Goal: Task Accomplishment & Management: Complete application form

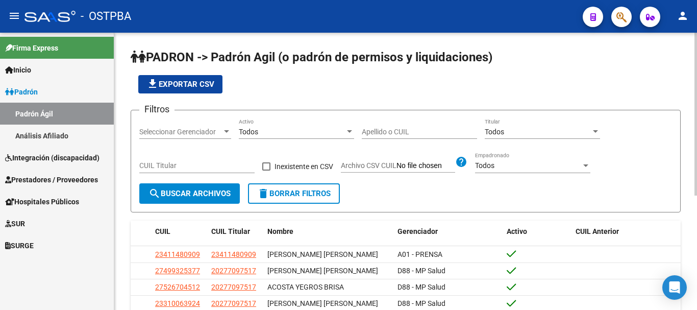
click at [228, 125] on div "Seleccionar Gerenciador Seleccionar Gerenciador" at bounding box center [185, 128] width 92 height 20
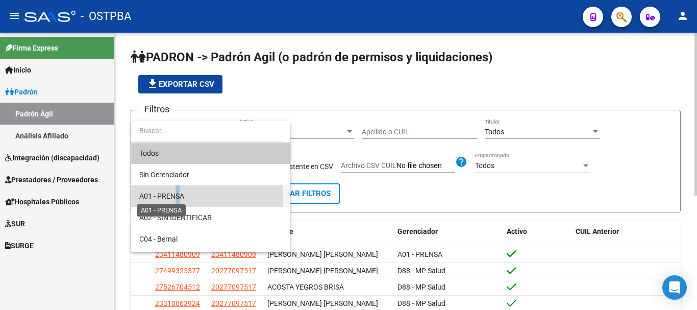
drag, startPoint x: 178, startPoint y: 197, endPoint x: 186, endPoint y: 193, distance: 8.7
click at [176, 197] on span "A01 - PRENSA" at bounding box center [161, 196] width 45 height 8
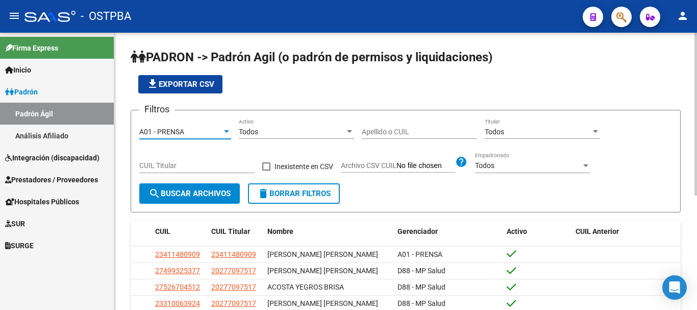
click at [369, 133] on input "Apellido o CUIL" at bounding box center [419, 132] width 115 height 9
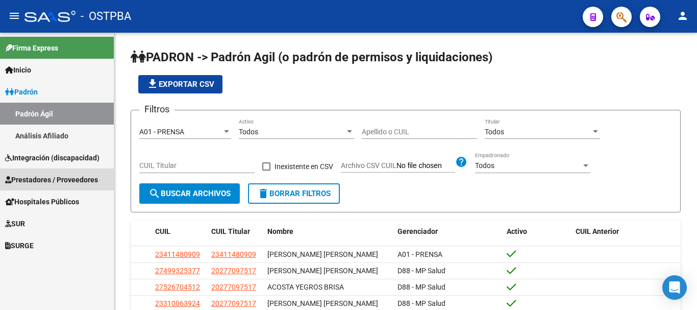
click at [38, 179] on span "Prestadores / Proveedores" at bounding box center [51, 179] width 93 height 11
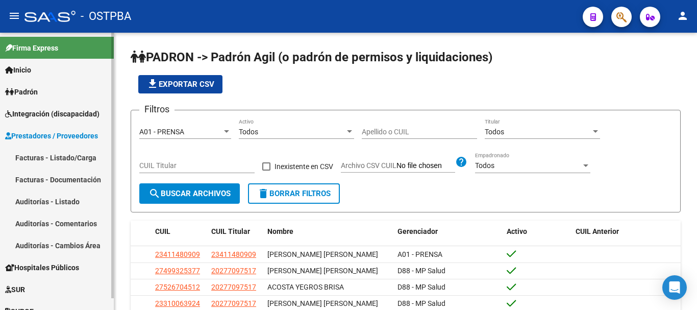
click at [46, 157] on link "Facturas - Listado/Carga" at bounding box center [57, 157] width 114 height 22
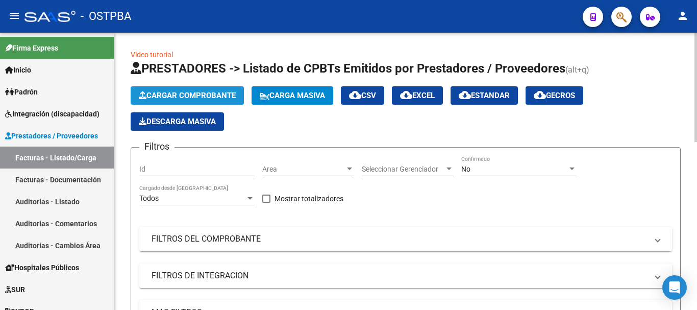
click at [193, 96] on span "Cargar Comprobante" at bounding box center [187, 95] width 97 height 9
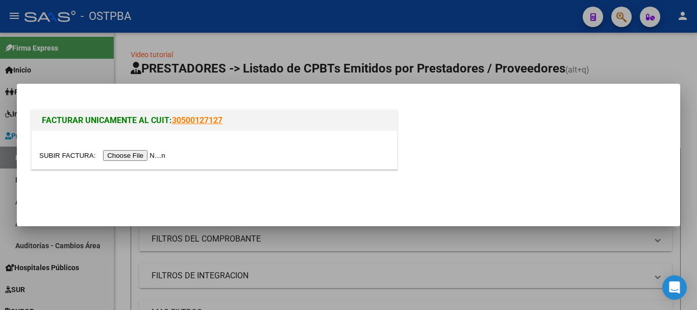
click at [148, 156] on input "file" at bounding box center [103, 155] width 129 height 11
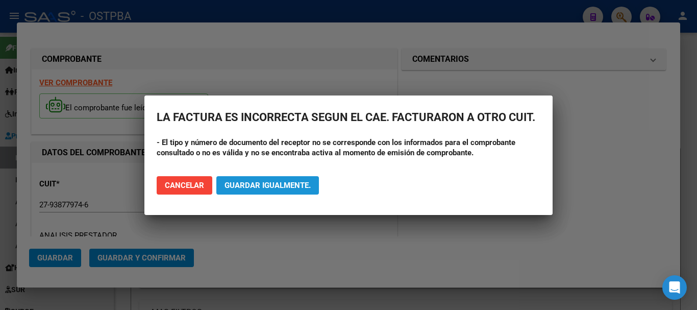
click at [270, 186] on span "Guardar igualmente." at bounding box center [267, 185] width 86 height 9
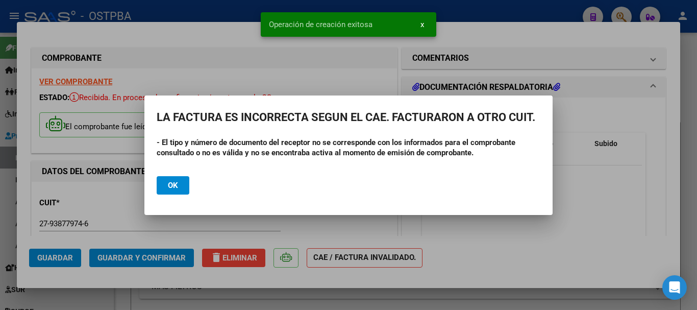
click at [172, 182] on span "Ok" at bounding box center [173, 185] width 10 height 9
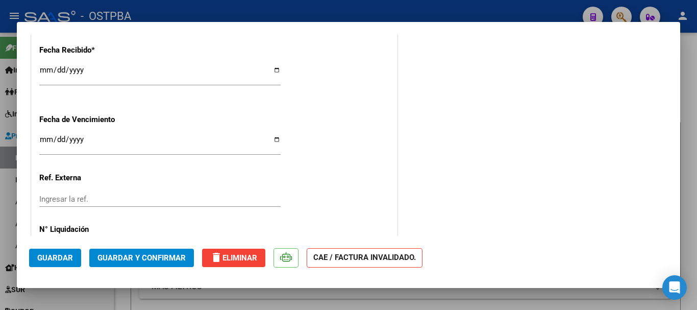
scroll to position [714, 0]
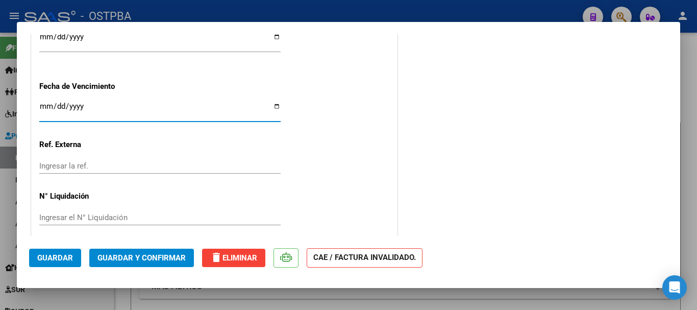
click at [275, 104] on input "Ingresar la fecha" at bounding box center [159, 110] width 241 height 16
type input "2025-10-11"
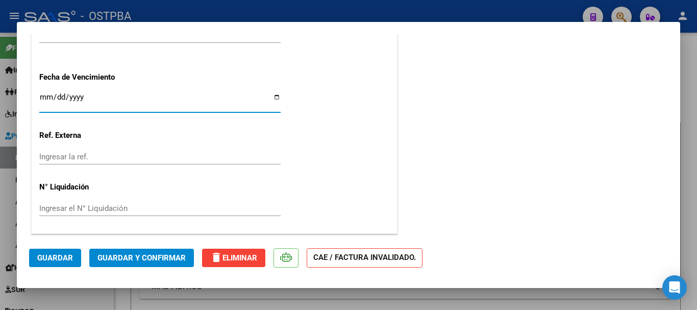
click at [124, 253] on span "Guardar y Confirmar" at bounding box center [141, 257] width 88 height 9
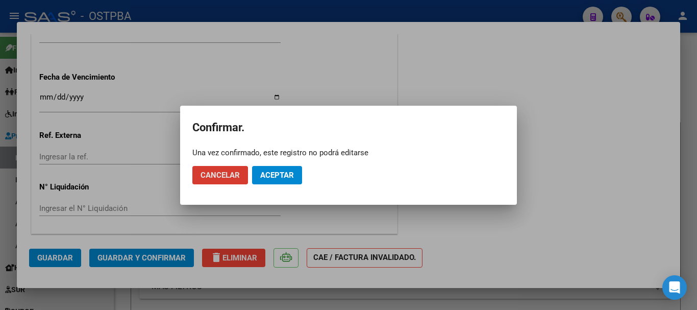
click at [274, 174] on span "Aceptar" at bounding box center [277, 174] width 34 height 9
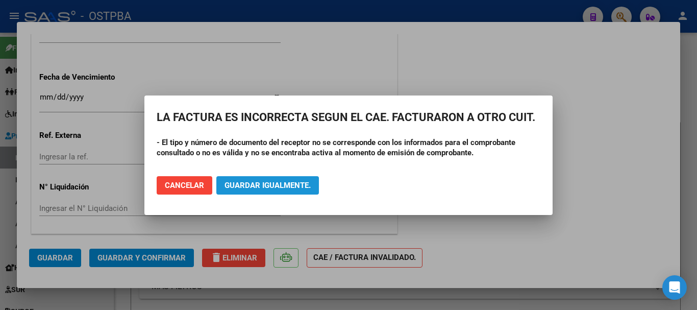
click at [232, 186] on span "Guardar igualmente." at bounding box center [267, 185] width 86 height 9
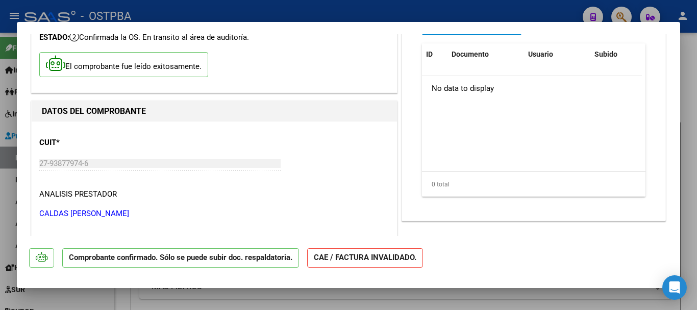
scroll to position [0, 0]
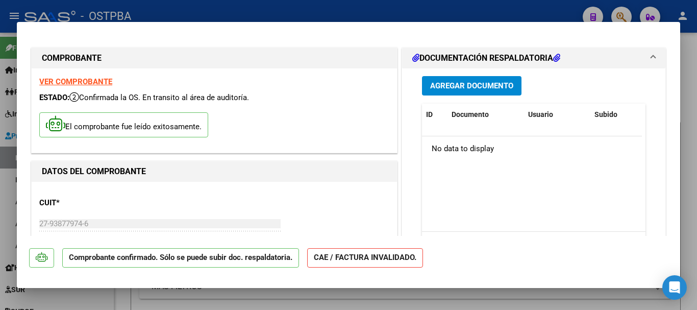
click at [478, 85] on span "Agregar Documento" at bounding box center [471, 86] width 83 height 9
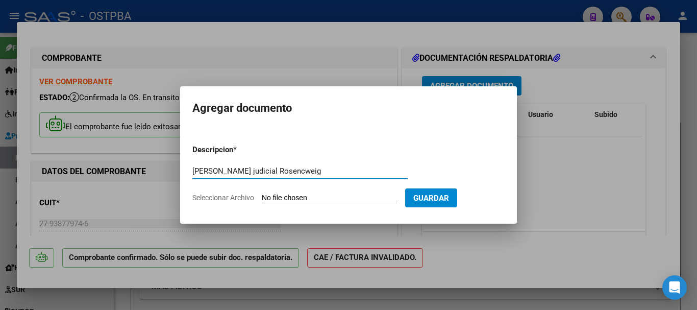
type input "Amparo judicial Rosencweig"
click at [303, 196] on input "Seleccionar Archivo" at bounding box center [329, 198] width 135 height 10
type input "C:\fakepath\Amparo Judicial Rosencweig_20241008_0001.pdf"
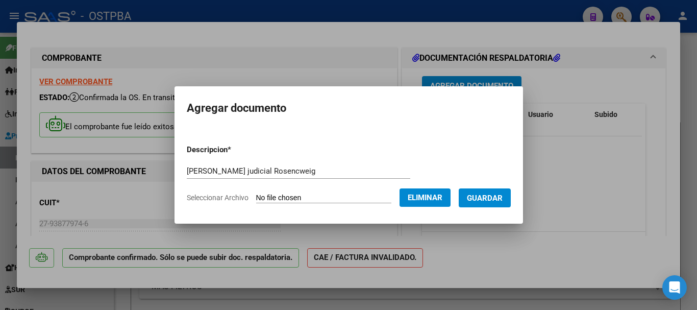
click at [496, 197] on span "Guardar" at bounding box center [485, 197] width 36 height 9
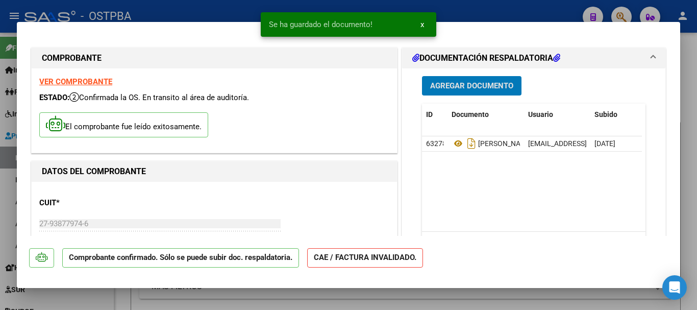
click at [462, 81] on span "Agregar Documento" at bounding box center [471, 85] width 83 height 9
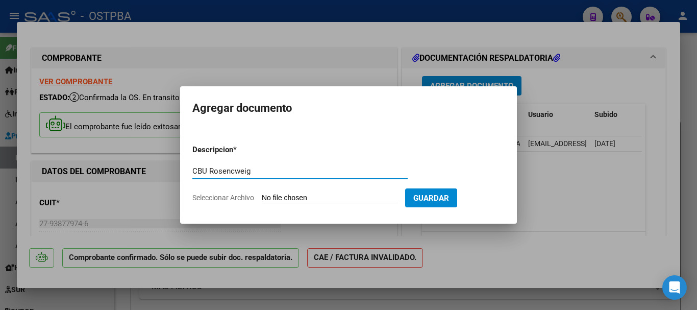
type input "CBU Rosencweig"
click at [296, 197] on input "Seleccionar Archivo" at bounding box center [329, 198] width 135 height 10
type input "C:\fakepath\CBU Rosencweig_20241008_0001.pdf"
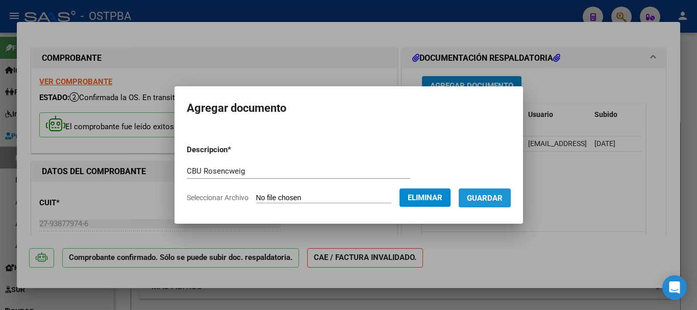
click at [486, 197] on span "Guardar" at bounding box center [485, 197] width 36 height 9
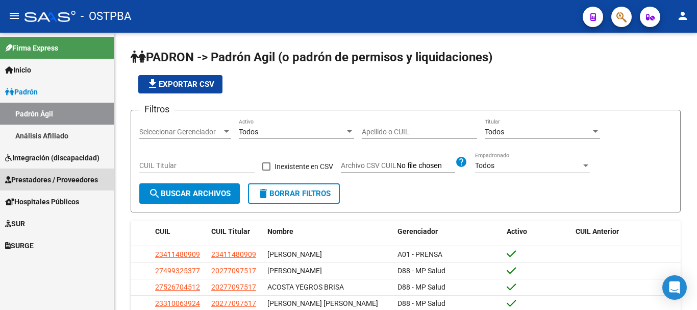
click at [48, 174] on span "Prestadores / Proveedores" at bounding box center [51, 179] width 93 height 11
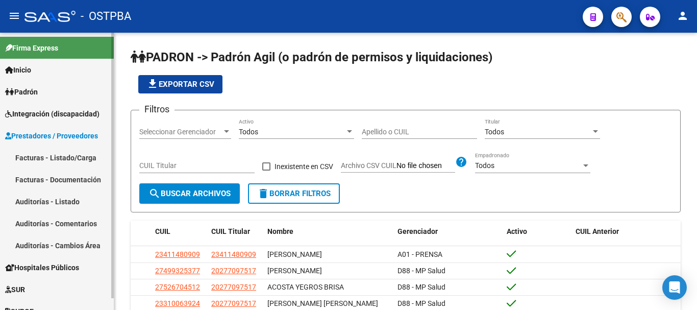
click at [45, 199] on link "Auditorías - Listado" at bounding box center [57, 201] width 114 height 22
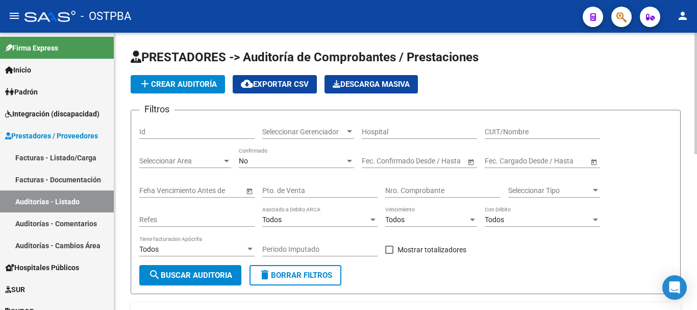
click at [185, 84] on span "add Crear Auditoría" at bounding box center [178, 84] width 78 height 9
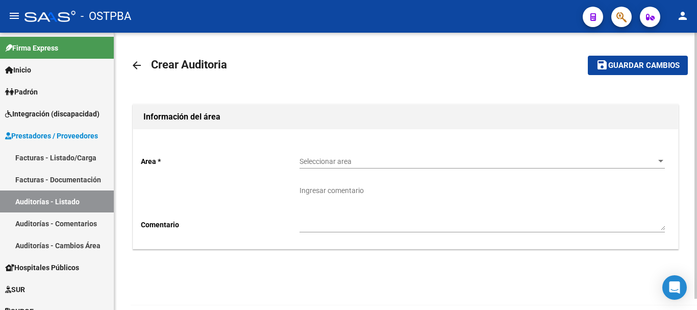
click at [660, 161] on div at bounding box center [660, 161] width 5 height 3
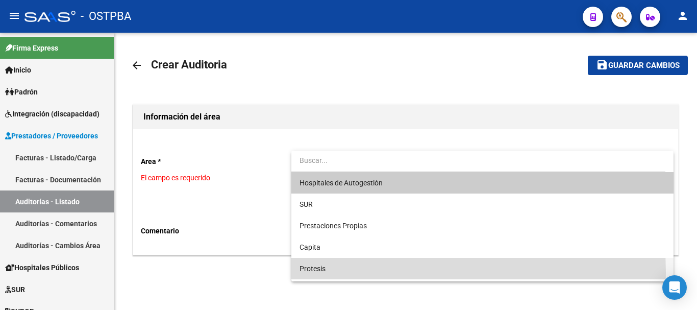
click at [310, 272] on span "Protesis" at bounding box center [481, 268] width 365 height 21
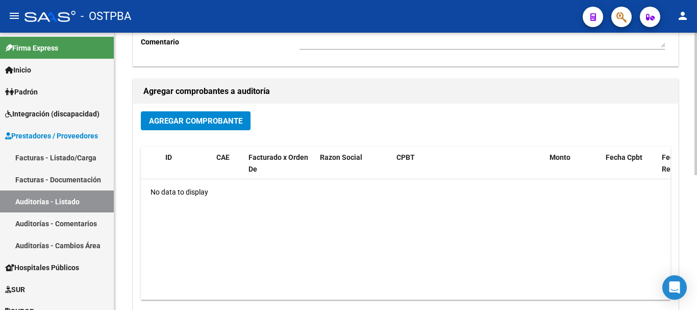
scroll to position [204, 0]
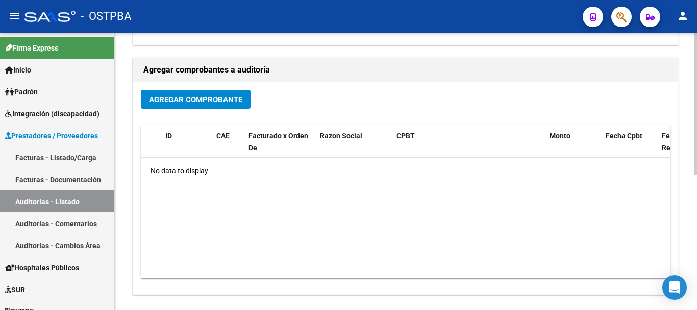
click at [171, 98] on span "Agregar Comprobante" at bounding box center [195, 99] width 93 height 9
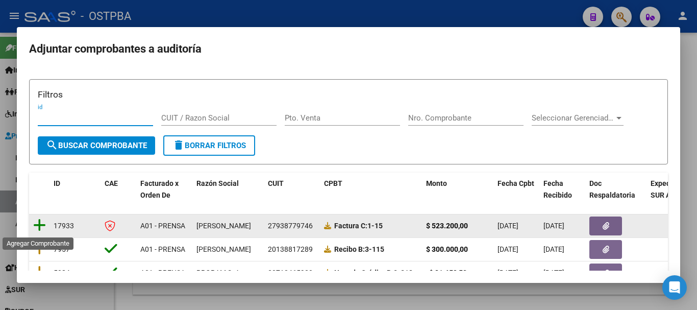
click at [39, 226] on icon at bounding box center [39, 225] width 13 height 14
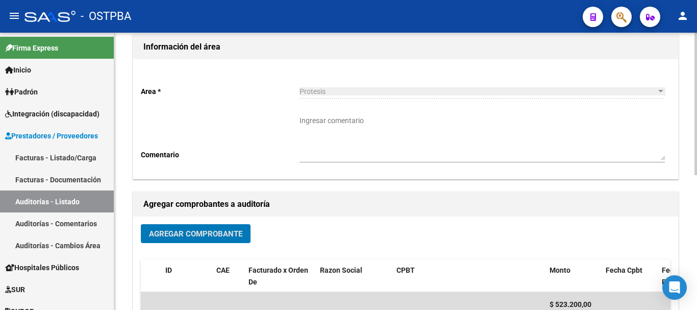
scroll to position [0, 0]
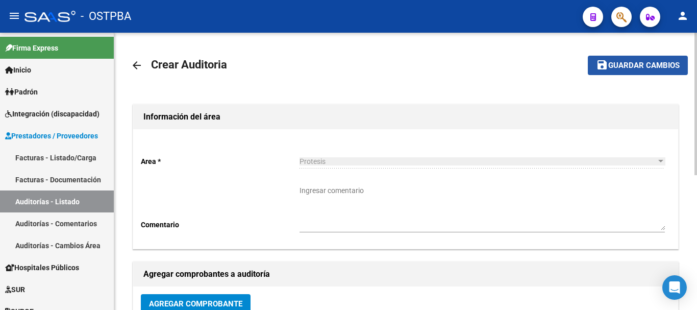
click at [638, 66] on span "Guardar cambios" at bounding box center [643, 65] width 71 height 9
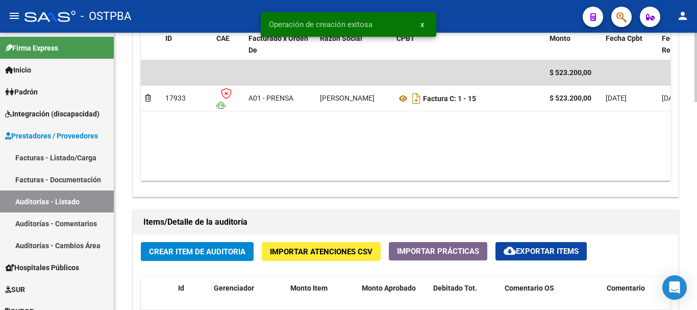
scroll to position [561, 0]
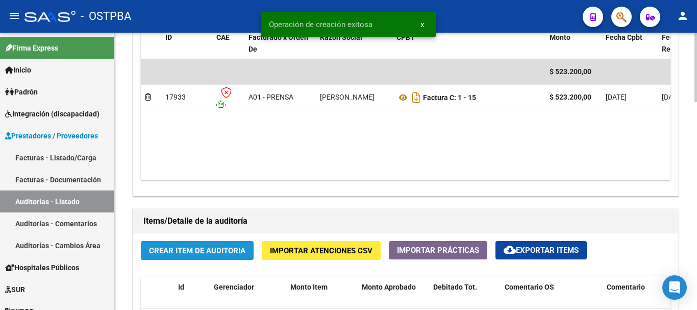
click at [193, 249] on span "Crear Item de Auditoria" at bounding box center [197, 250] width 96 height 9
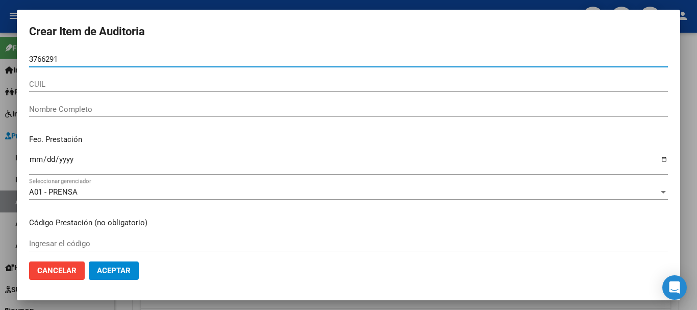
type input "3766291"
click at [48, 88] on input "CUIL" at bounding box center [348, 84] width 639 height 9
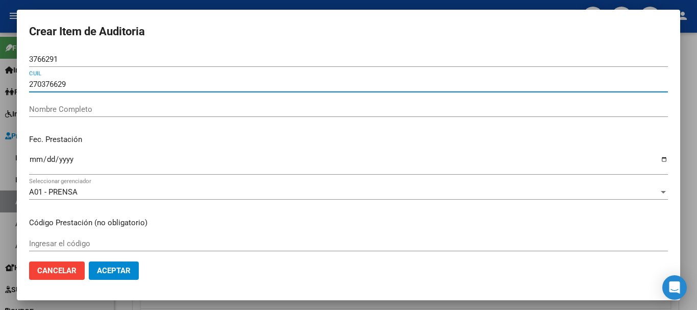
type input "2703766291"
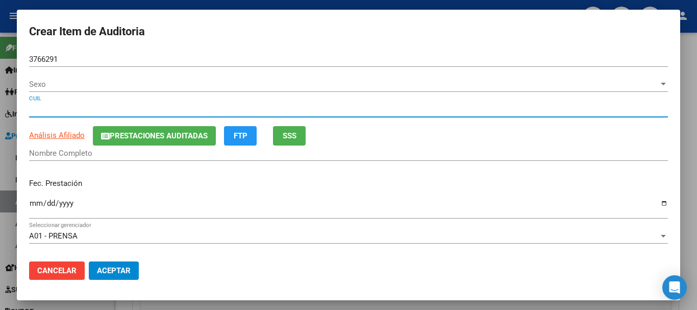
type input "03766291"
type input "27037662912"
type input "ROSENCWEIG BEATRIZ LUISA"
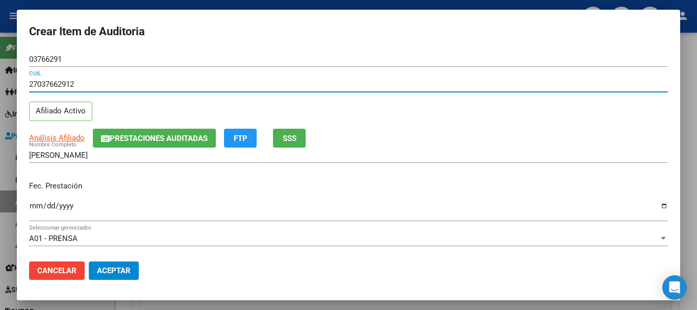
type input "27037662912"
click at [654, 204] on input "Ingresar la fecha" at bounding box center [348, 209] width 639 height 16
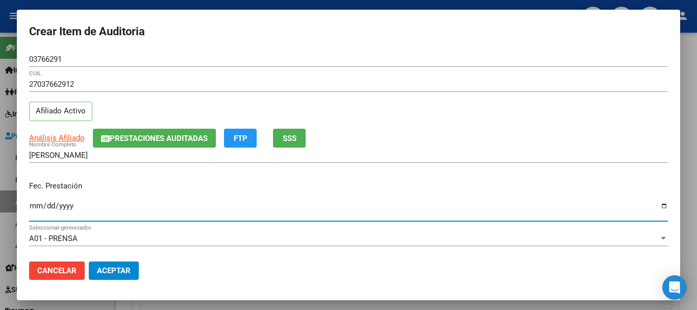
type input "2025-09-01"
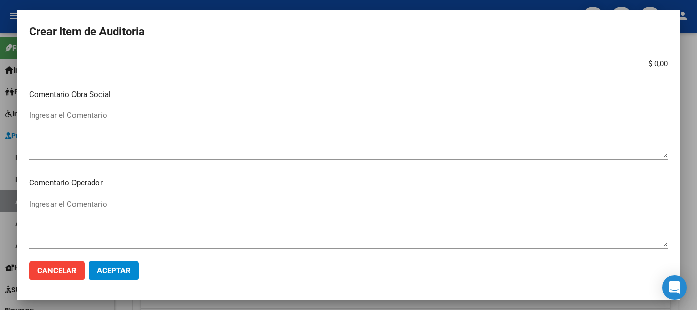
scroll to position [459, 0]
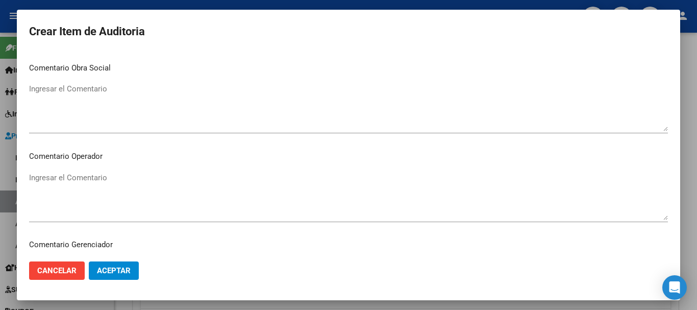
click at [36, 178] on textarea "Ingresar el Comentario" at bounding box center [348, 196] width 639 height 48
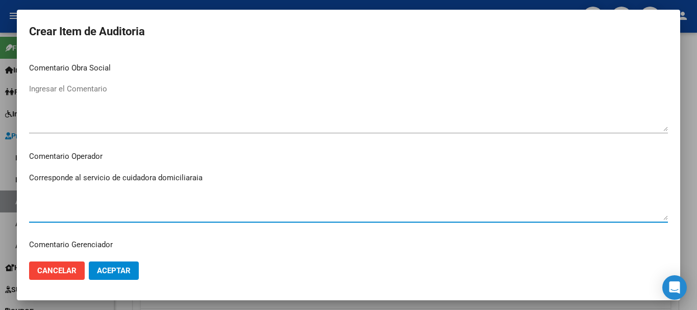
drag, startPoint x: 174, startPoint y: 175, endPoint x: 135, endPoint y: 208, distance: 51.4
click at [135, 208] on textarea "Corresponde al servicio de cuidadora domiciliaraia" at bounding box center [348, 196] width 639 height 48
drag, startPoint x: 175, startPoint y: 179, endPoint x: 132, endPoint y: 206, distance: 50.8
click at [132, 206] on textarea "Corresponde al servicio de cuidadora domiciliaraia" at bounding box center [348, 196] width 639 height 48
click at [174, 178] on textarea "Corresponde al servicio de cuidadora domiciliaraia" at bounding box center [348, 196] width 639 height 48
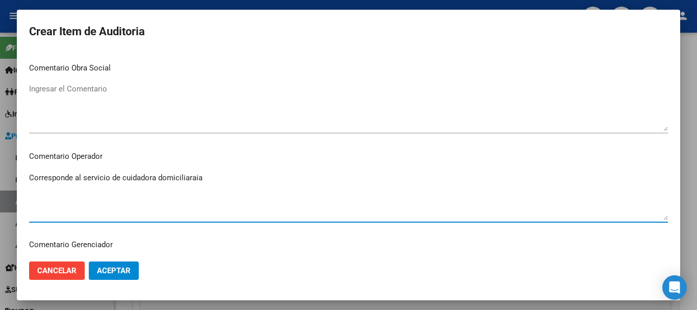
click at [179, 179] on textarea "Corresponde al servicio de cuidadora domiciliaraia" at bounding box center [348, 196] width 639 height 48
drag, startPoint x: 179, startPoint y: 179, endPoint x: 134, endPoint y: 200, distance: 50.0
click at [134, 200] on textarea "Corresponde al servicio de cuidadora domiciliaraia" at bounding box center [348, 196] width 639 height 48
click at [211, 177] on textarea "Corresponde al servicio de cuidadora domiciliaraia" at bounding box center [348, 196] width 639 height 48
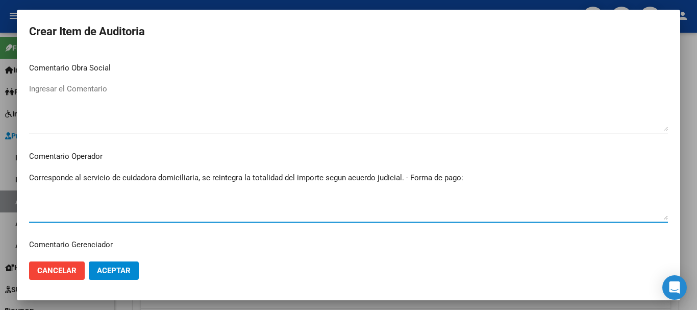
click at [333, 179] on textarea "Corresponde al servicio de cuidadora domiciliaria, se reintegra la totalidad de…" at bounding box center [348, 196] width 639 height 48
drag, startPoint x: 333, startPoint y: 179, endPoint x: 307, endPoint y: 193, distance: 29.5
click at [293, 208] on textarea "Corresponde al servicio de cuidadora domiciliaria, se reintegra la totalidad de…" at bounding box center [348, 196] width 639 height 48
click at [471, 179] on textarea "Corresponde al servicio de cuidadora domiciliaria, se reintegra la totalidad de…" at bounding box center [348, 196] width 639 height 48
drag, startPoint x: 583, startPoint y: 176, endPoint x: 607, endPoint y: 174, distance: 23.6
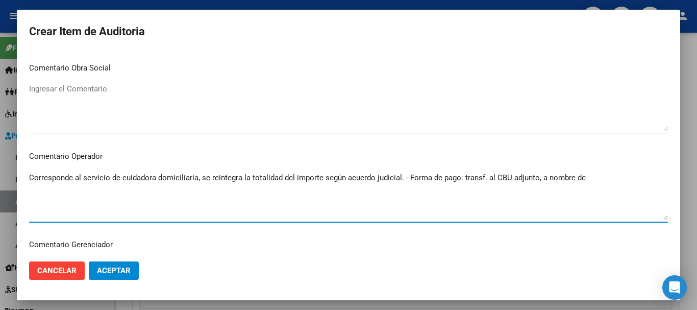
click at [607, 174] on textarea "Corresponde al servicio de cuidadora domiciliaria, se reintegra la totalidad de…" at bounding box center [348, 196] width 639 height 48
drag, startPoint x: 588, startPoint y: 177, endPoint x: 614, endPoint y: 185, distance: 27.5
click at [614, 185] on textarea "Corresponde al servicio de cuidadora domiciliaria, se reintegra la totalidad de…" at bounding box center [348, 196] width 639 height 48
drag, startPoint x: 585, startPoint y: 179, endPoint x: 640, endPoint y: 192, distance: 55.7
click at [650, 196] on textarea "Corresponde al servicio de cuidadora domiciliaria, se reintegra la totalidad de…" at bounding box center [348, 196] width 639 height 48
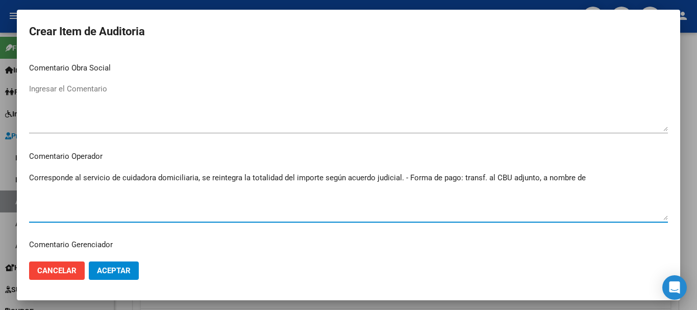
click at [584, 178] on textarea "Corresponde al servicio de cuidadora domiciliaria, se reintegra la totalidad de…" at bounding box center [348, 196] width 639 height 48
click at [585, 177] on textarea "Corresponde al servicio de cuidadora domiciliaria, se reintegra la totalidad de…" at bounding box center [348, 196] width 639 height 48
drag, startPoint x: 584, startPoint y: 177, endPoint x: 625, endPoint y: 193, distance: 43.3
click at [625, 193] on textarea "Corresponde al servicio de cuidadora domiciliaria, se reintegra la totalidad de…" at bounding box center [348, 196] width 639 height 48
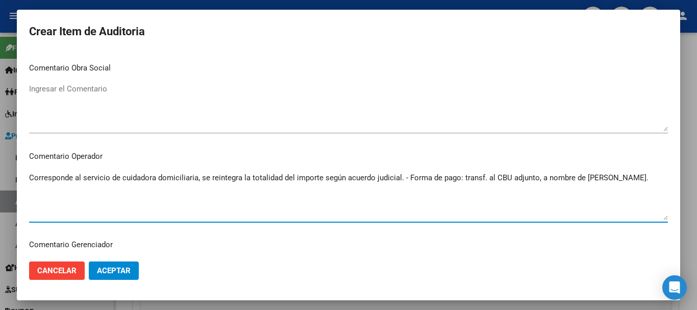
drag, startPoint x: 621, startPoint y: 177, endPoint x: 629, endPoint y: 191, distance: 16.3
click at [630, 194] on textarea "Corresponde al servicio de cuidadora domiciliaria, se reintegra la totalidad de…" at bounding box center [348, 196] width 639 height 48
drag, startPoint x: 646, startPoint y: 179, endPoint x: 658, endPoint y: 197, distance: 22.4
click at [662, 197] on mat-dialog-content "03766291 Nro Documento 27037662912 CUIL Afiliado Activo Análisis Afiliado Prest…" at bounding box center [348, 152] width 663 height 201
click at [661, 177] on mat-dialog-content "03766291 Nro Documento 27037662912 CUIL Afiliado Activo Análisis Afiliado Prest…" at bounding box center [348, 152] width 663 height 201
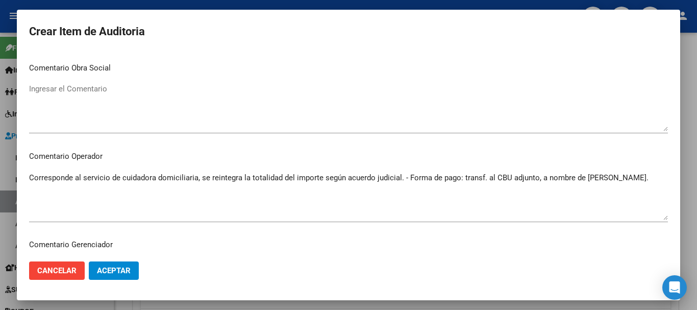
click at [199, 178] on textarea "Corresponde al servicio de cuidadora domiciliaria, se reintegra la totalidad de…" at bounding box center [348, 196] width 639 height 48
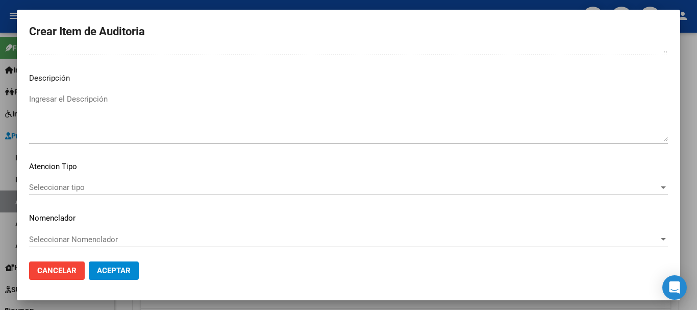
scroll to position [717, 0]
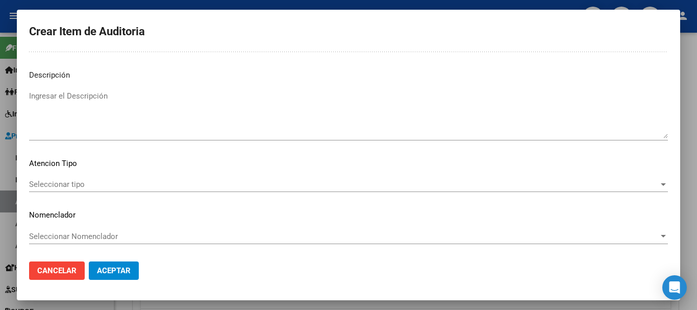
type textarea "Corresponde al servicio de cuidadora domiciliaria, mes de septiembre 2025, se r…"
click at [114, 268] on span "Aceptar" at bounding box center [114, 270] width 34 height 9
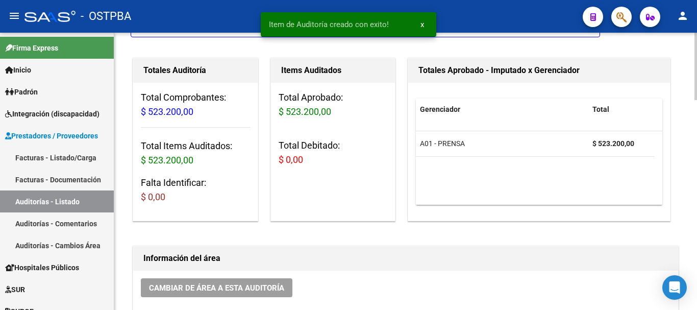
scroll to position [0, 0]
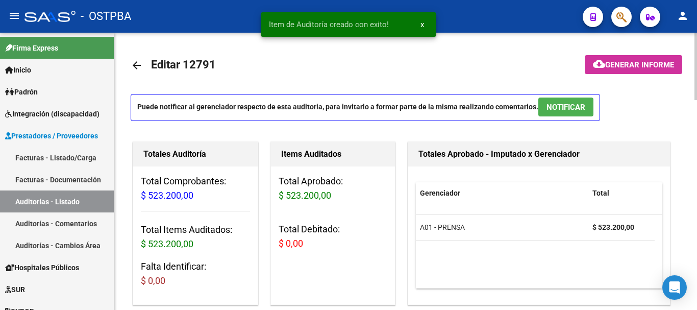
click at [624, 62] on span "Generar informe" at bounding box center [639, 64] width 69 height 9
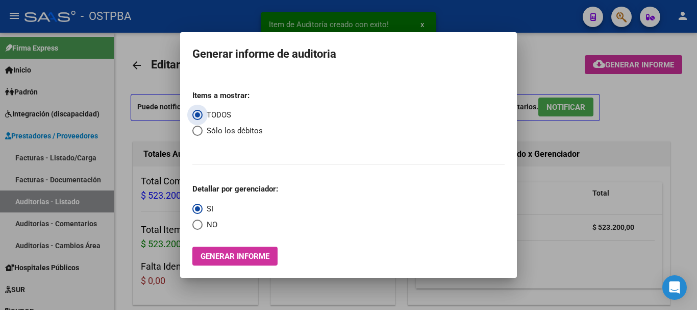
click at [229, 263] on button "Generar informe" at bounding box center [234, 255] width 85 height 19
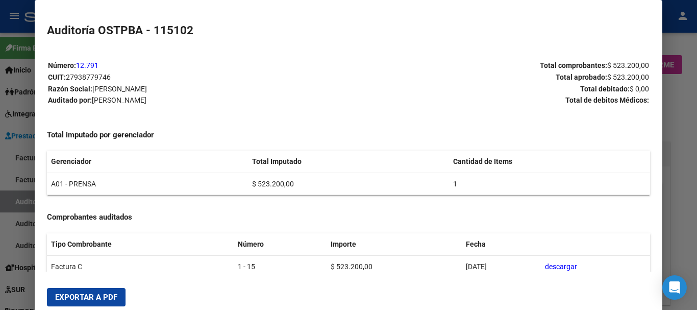
click at [91, 291] on button "Exportar a PDF" at bounding box center [86, 297] width 79 height 18
click at [688, 123] on div at bounding box center [348, 155] width 697 height 310
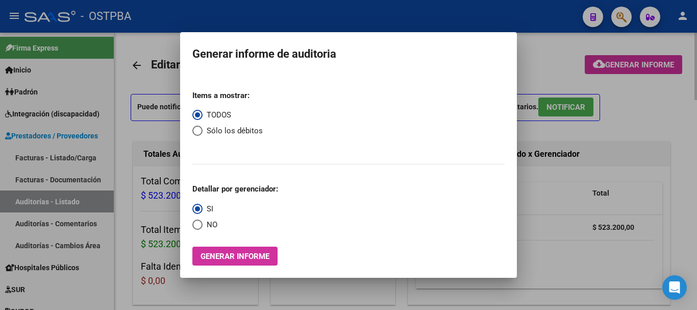
click at [667, 101] on div at bounding box center [348, 155] width 697 height 310
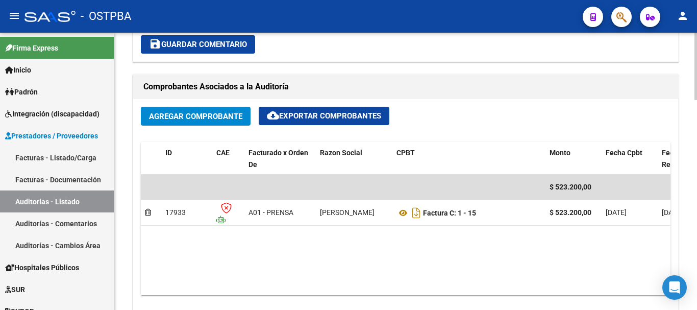
scroll to position [459, 0]
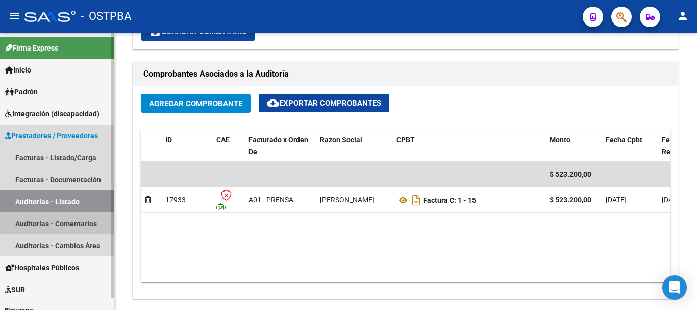
click at [31, 224] on link "Auditorías - Comentarios" at bounding box center [57, 223] width 114 height 22
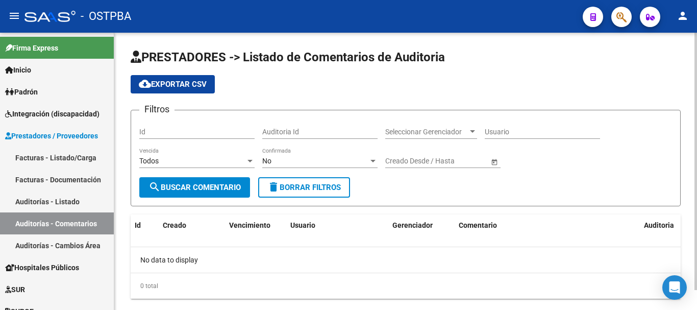
scroll to position [21, 0]
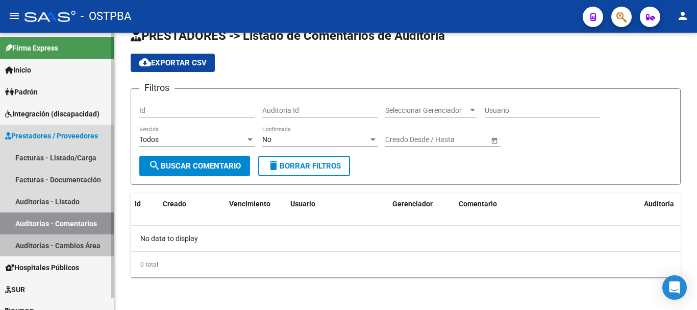
click at [42, 248] on link "Auditorías - Cambios Área" at bounding box center [57, 245] width 114 height 22
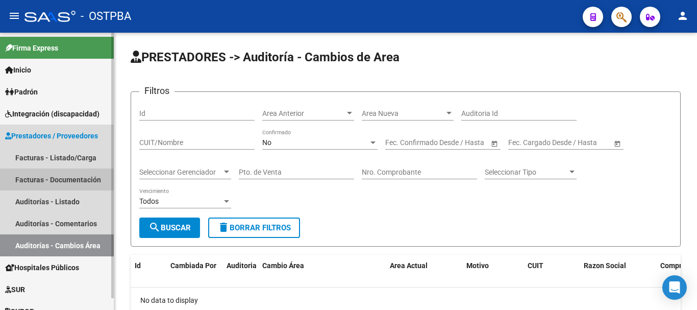
click at [35, 177] on link "Facturas - Documentación" at bounding box center [57, 179] width 114 height 22
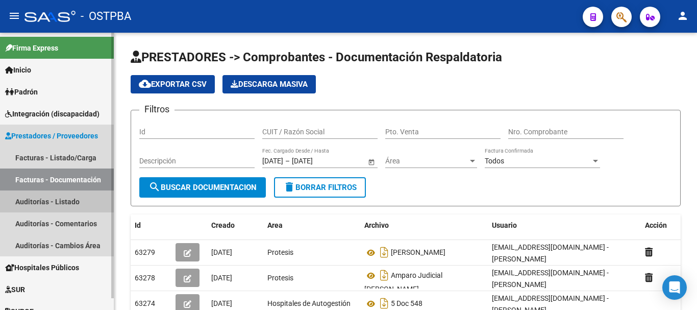
click at [30, 197] on link "Auditorías - Listado" at bounding box center [57, 201] width 114 height 22
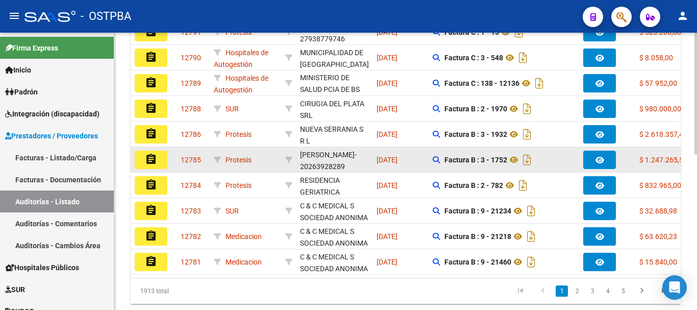
scroll to position [354, 0]
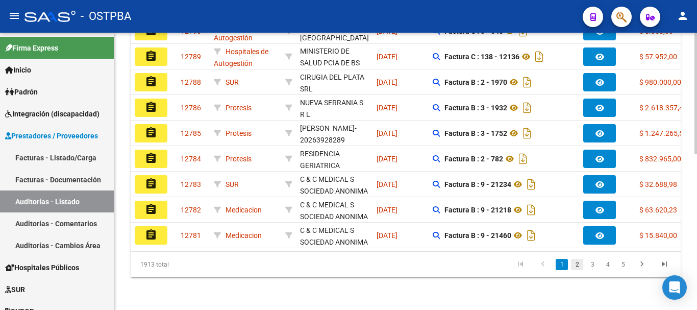
click at [577, 263] on link "2" at bounding box center [577, 264] width 12 height 11
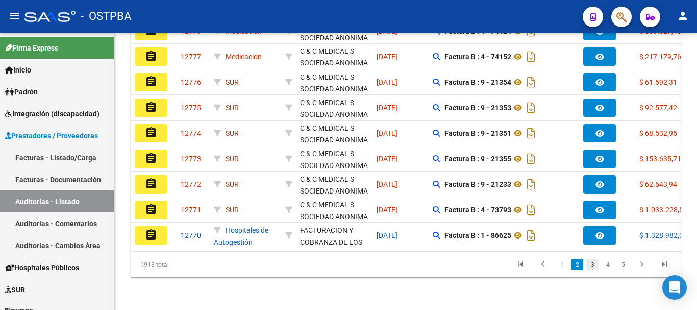
click at [591, 262] on link "3" at bounding box center [592, 264] width 12 height 11
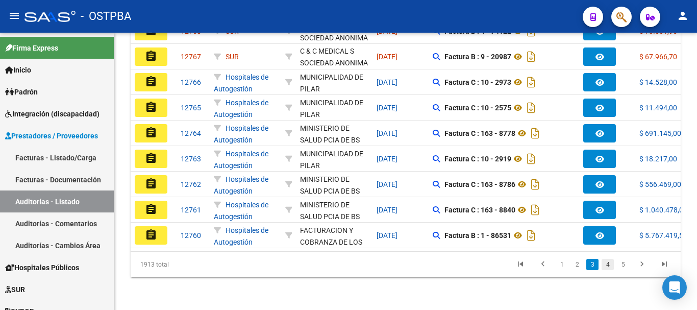
click at [607, 263] on link "4" at bounding box center [607, 264] width 12 height 11
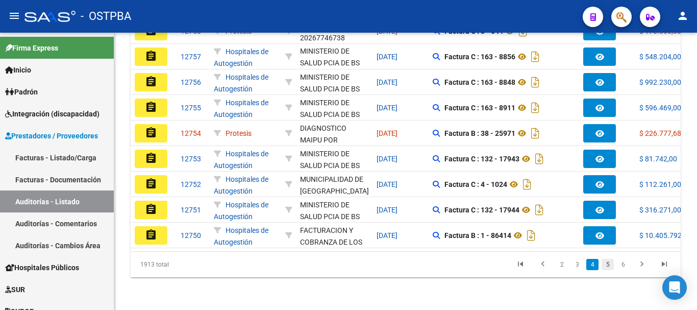
click at [605, 264] on link "5" at bounding box center [607, 264] width 12 height 11
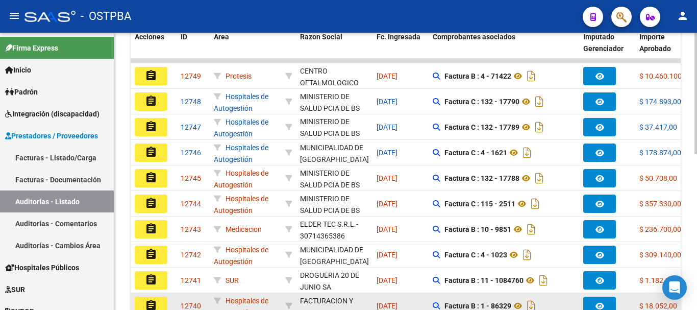
scroll to position [252, 0]
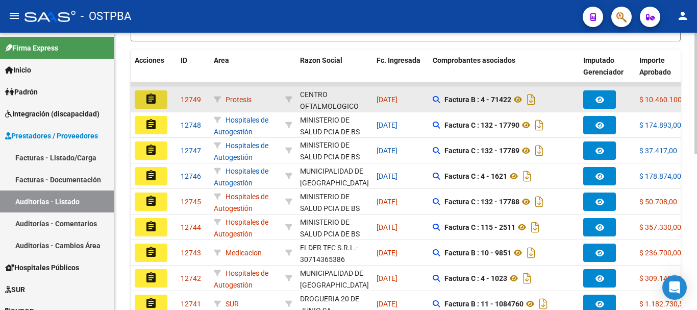
click at [152, 101] on mat-icon "assignment" at bounding box center [151, 99] width 12 height 12
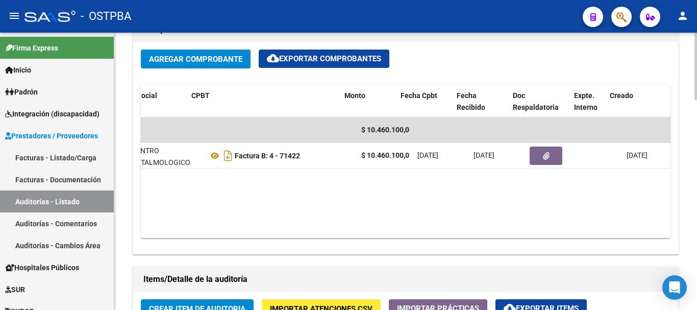
scroll to position [0, 208]
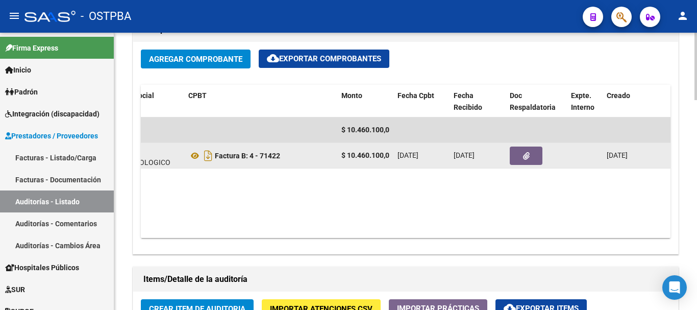
click at [527, 151] on span "button" at bounding box center [526, 155] width 7 height 9
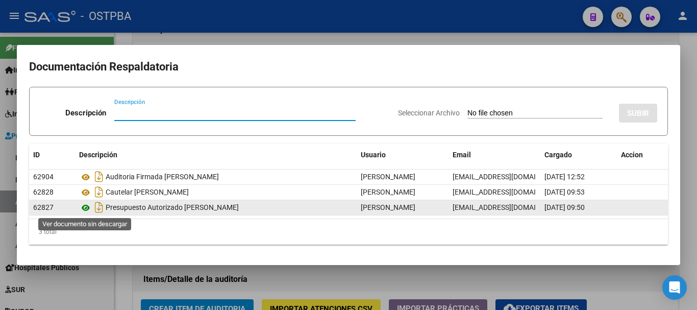
click at [85, 207] on icon at bounding box center [85, 207] width 13 height 12
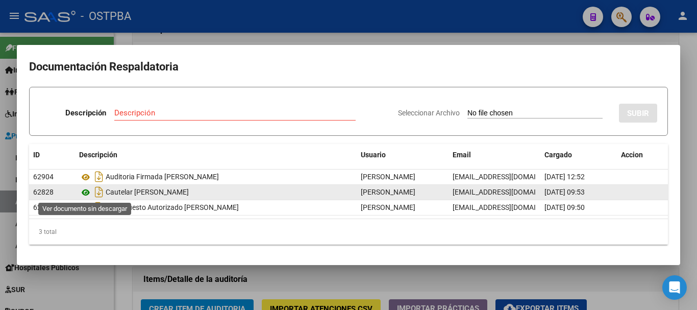
click at [85, 191] on icon at bounding box center [85, 192] width 13 height 12
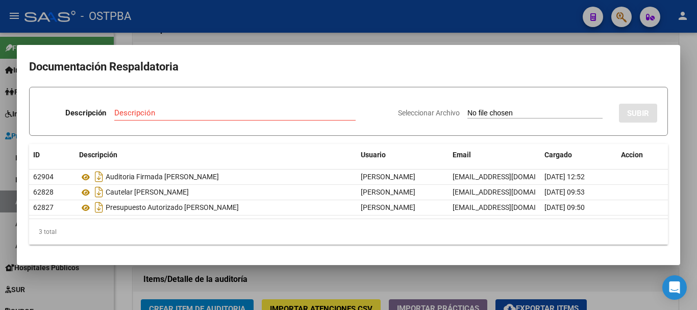
click at [423, 273] on div at bounding box center [348, 155] width 697 height 310
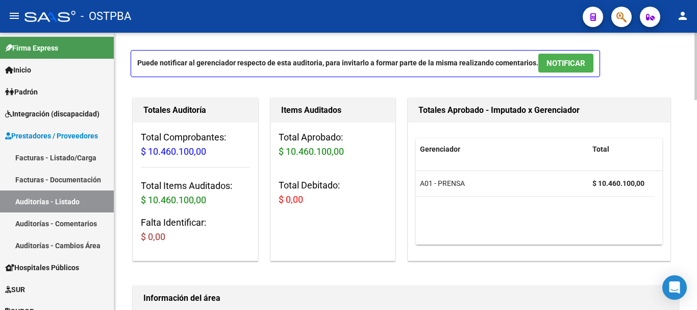
scroll to position [0, 0]
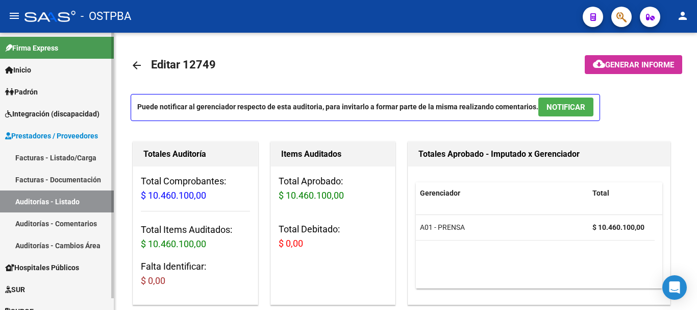
click at [34, 152] on link "Facturas - Listado/Carga" at bounding box center [57, 157] width 114 height 22
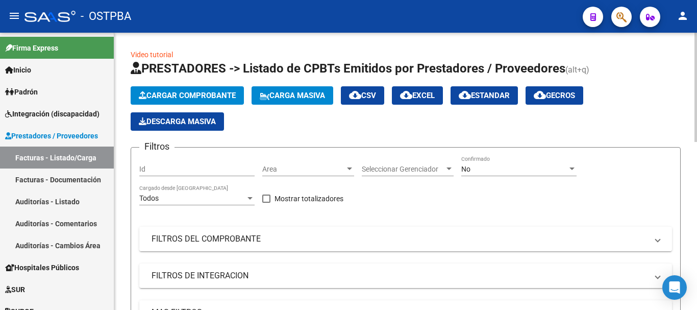
click at [188, 93] on span "Cargar Comprobante" at bounding box center [187, 95] width 97 height 9
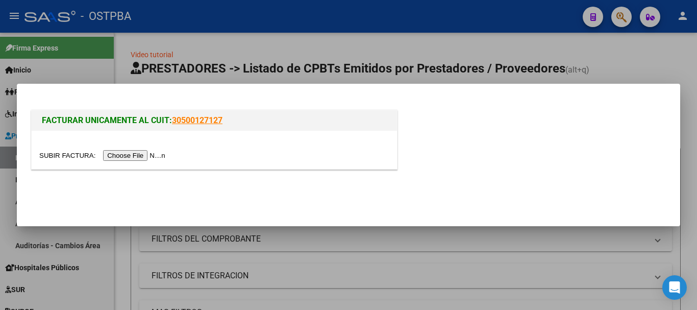
click at [131, 154] on input "file" at bounding box center [103, 155] width 129 height 11
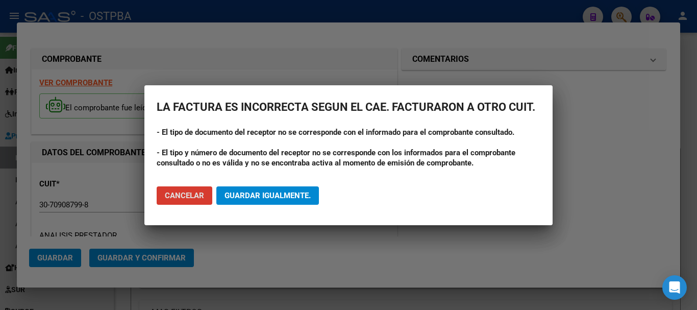
click at [268, 191] on span "Guardar igualmente." at bounding box center [267, 195] width 86 height 9
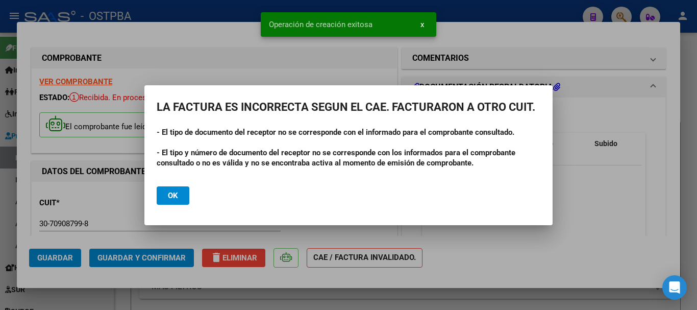
click at [171, 191] on span "Ok" at bounding box center [173, 195] width 10 height 9
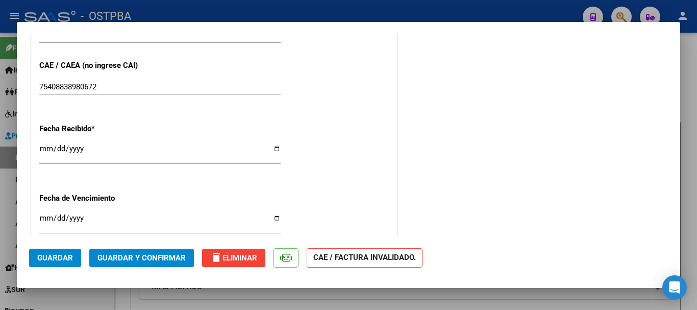
scroll to position [612, 0]
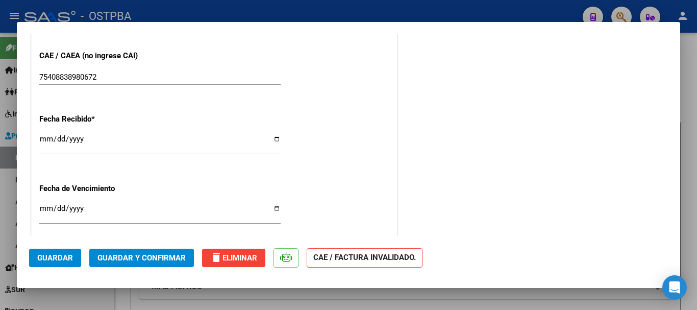
click at [272, 208] on input "Ingresar la fecha" at bounding box center [159, 212] width 241 height 16
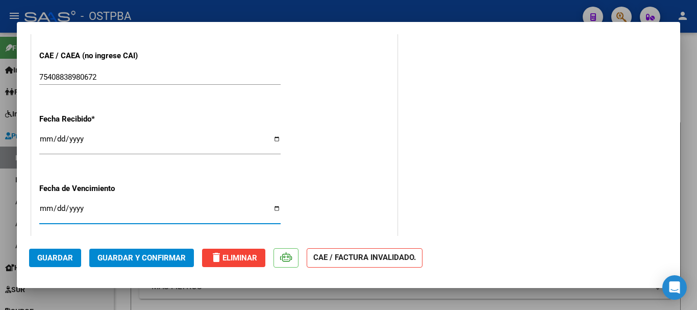
type input "2025-10-16"
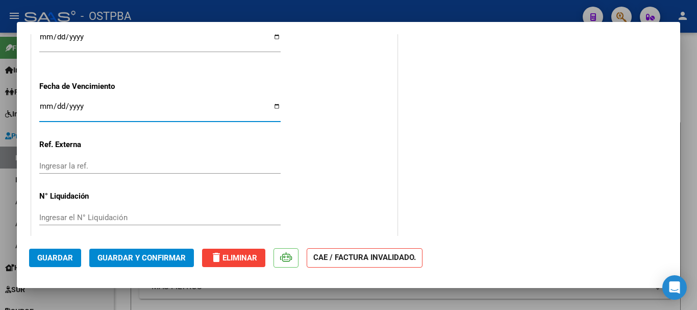
scroll to position [723, 0]
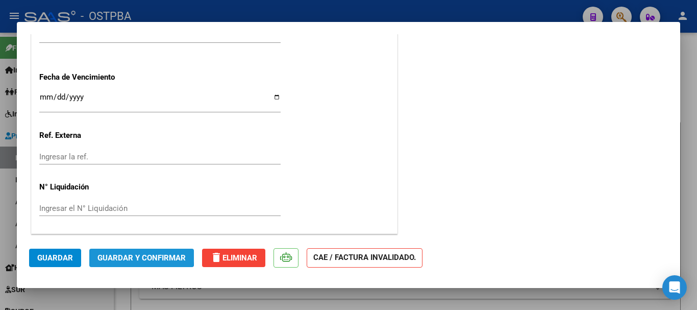
click at [139, 254] on span "Guardar y Confirmar" at bounding box center [141, 257] width 88 height 9
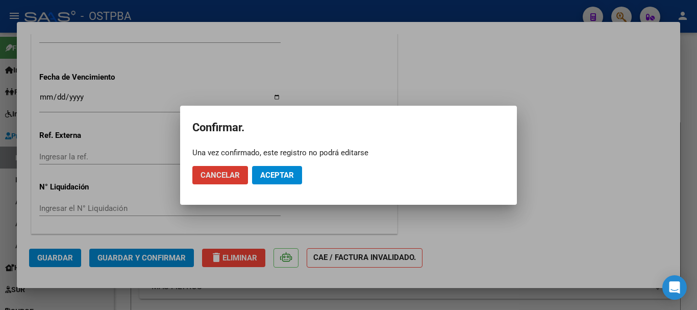
click at [288, 177] on span "Aceptar" at bounding box center [277, 174] width 34 height 9
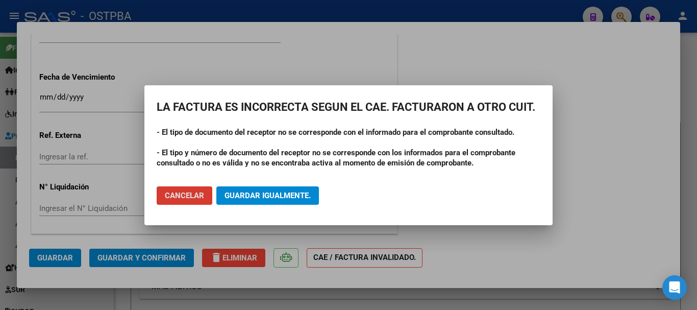
click at [260, 191] on span "Guardar igualmente." at bounding box center [267, 195] width 86 height 9
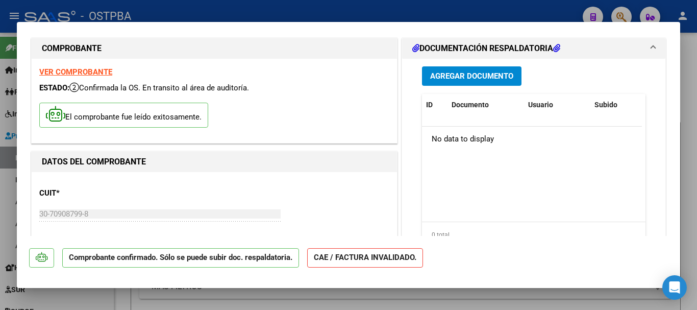
scroll to position [0, 0]
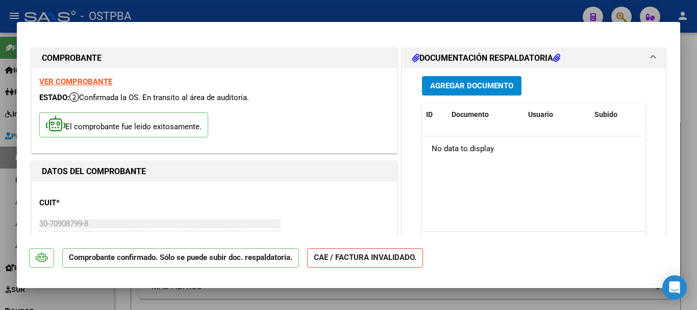
click at [461, 79] on button "Agregar Documento" at bounding box center [471, 85] width 99 height 19
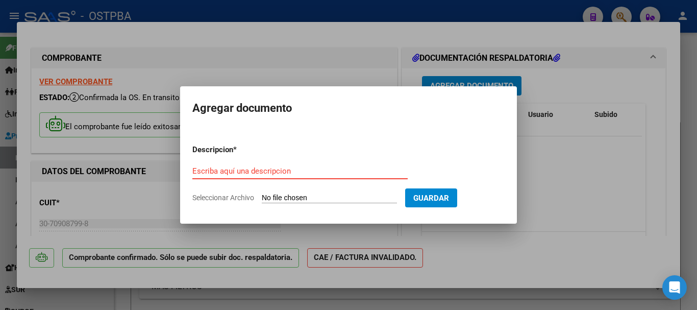
click at [215, 175] on input "Escriba aquí una descripcion" at bounding box center [299, 170] width 215 height 9
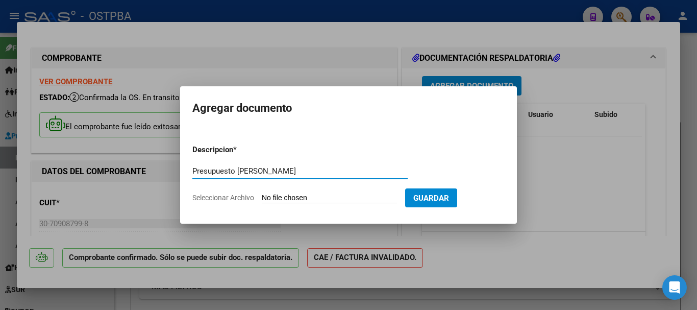
type input "Presupuesto Cirugia Zappia"
click at [300, 195] on input "Seleccionar Archivo" at bounding box center [329, 198] width 135 height 10
type input "C:\fakepath\Presupuesto Cirugia Zappia.pdf"
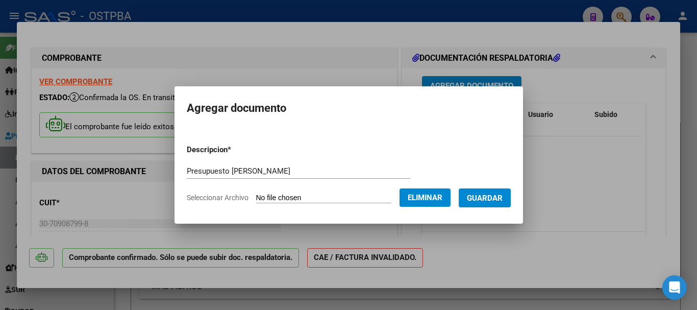
click at [494, 193] on span "Guardar" at bounding box center [485, 197] width 36 height 9
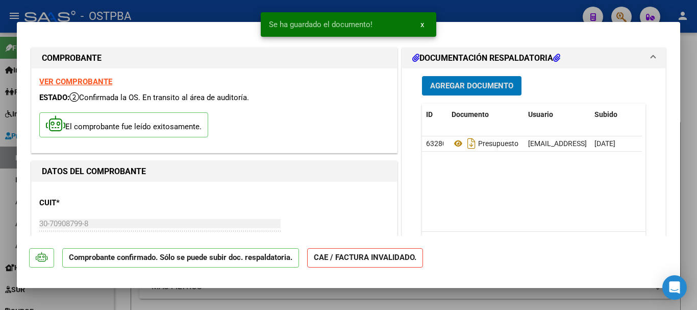
click at [458, 82] on span "Agregar Documento" at bounding box center [471, 86] width 83 height 9
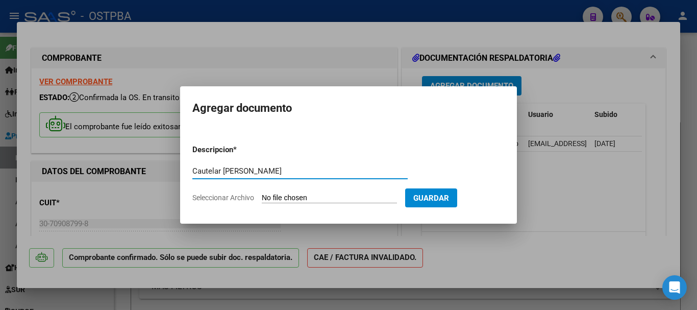
type input "Cautelar Zappia"
click at [284, 197] on input "Seleccionar Archivo" at bounding box center [329, 198] width 135 height 10
type input "C:\fakepath\Cautelar Zappia.pdf"
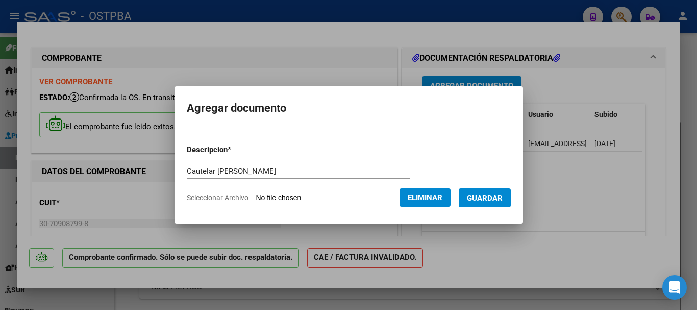
click at [495, 200] on span "Guardar" at bounding box center [485, 197] width 36 height 9
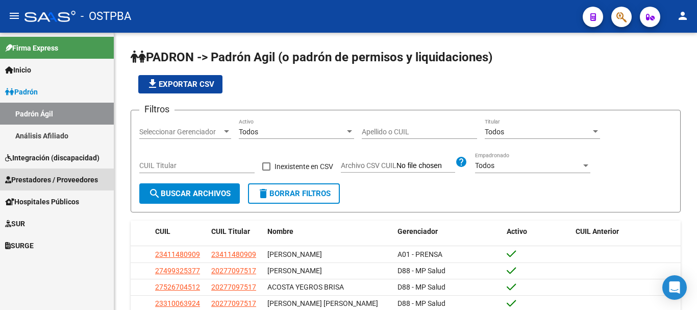
click at [56, 179] on span "Prestadores / Proveedores" at bounding box center [51, 179] width 93 height 11
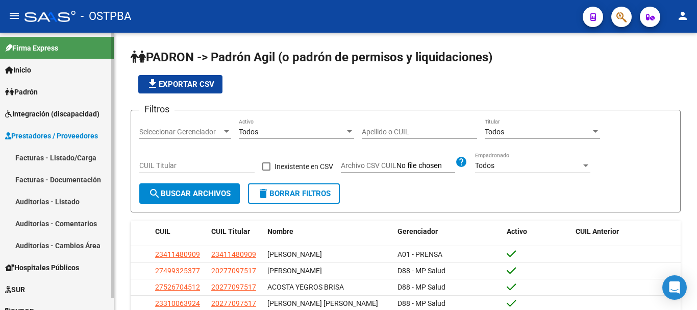
click at [44, 200] on link "Auditorías - Listado" at bounding box center [57, 201] width 114 height 22
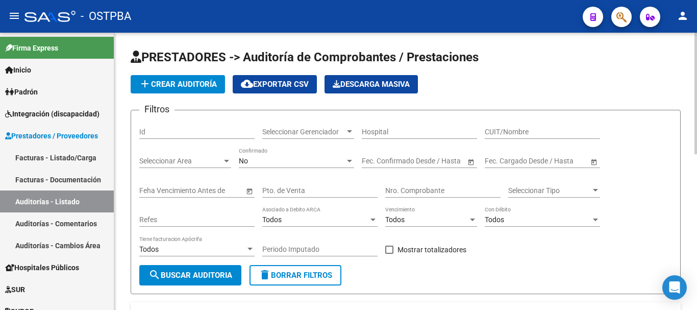
click at [184, 83] on span "add Crear Auditoría" at bounding box center [178, 84] width 78 height 9
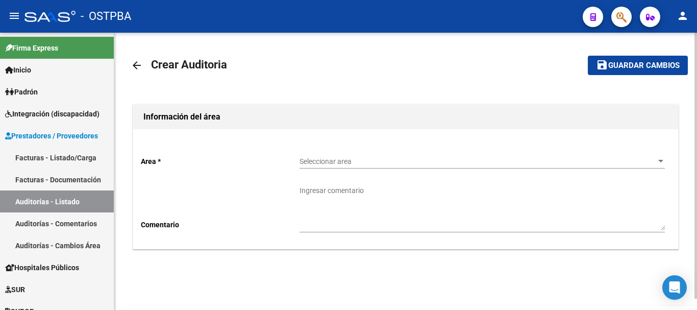
click at [661, 161] on div at bounding box center [660, 161] width 5 height 3
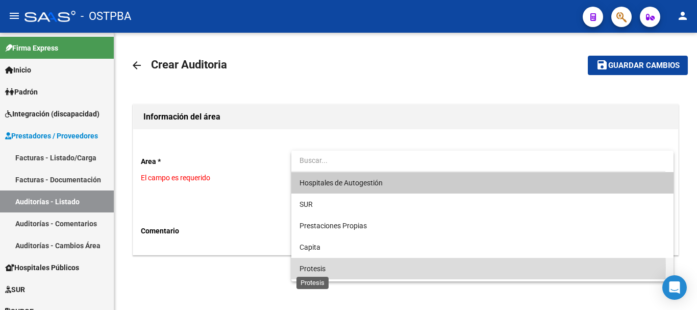
click at [311, 267] on span "Protesis" at bounding box center [312, 268] width 26 height 8
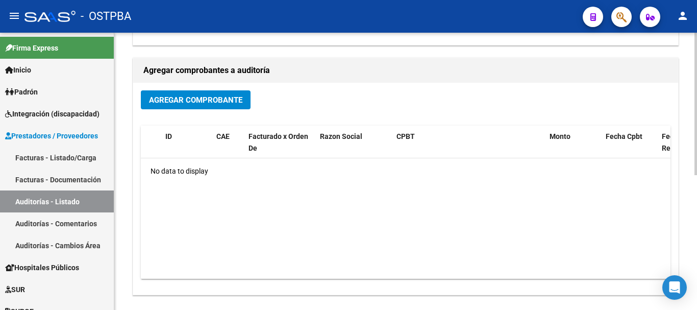
scroll to position [204, 0]
click at [189, 94] on button "Agregar Comprobante" at bounding box center [196, 99] width 110 height 19
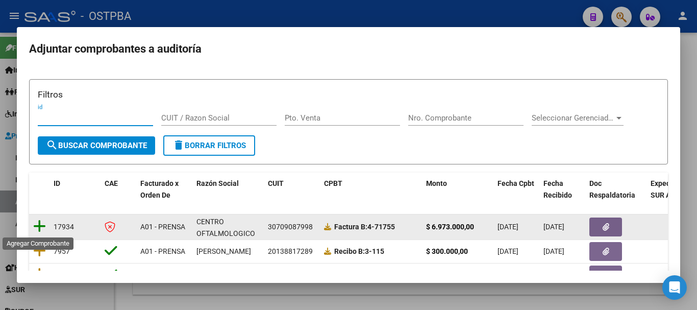
click at [39, 227] on icon at bounding box center [39, 226] width 13 height 14
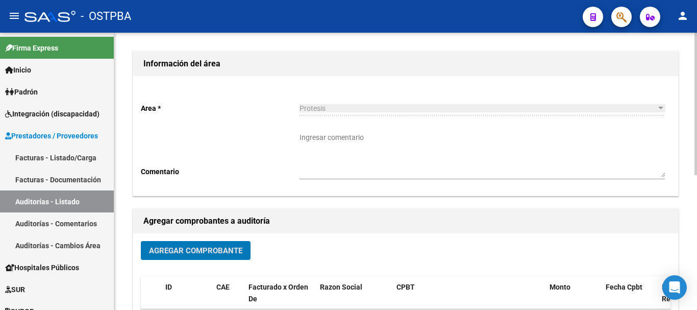
scroll to position [0, 0]
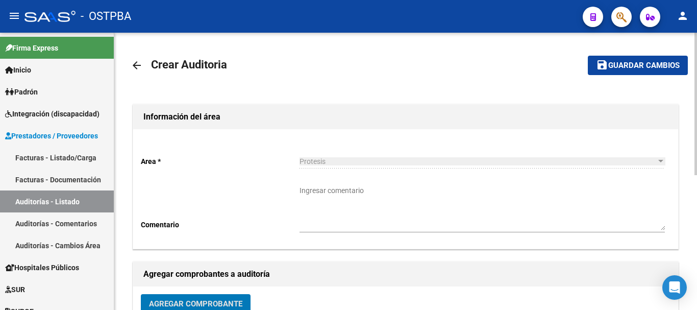
click at [633, 63] on span "Guardar cambios" at bounding box center [643, 65] width 71 height 9
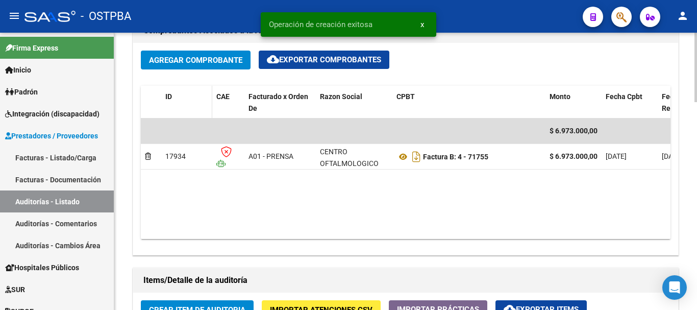
scroll to position [612, 0]
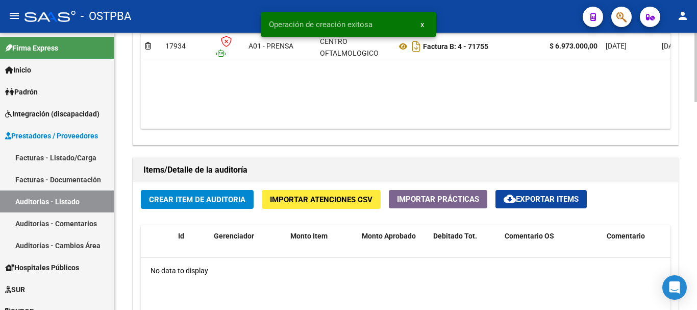
click at [192, 199] on span "Crear Item de Auditoria" at bounding box center [197, 199] width 96 height 9
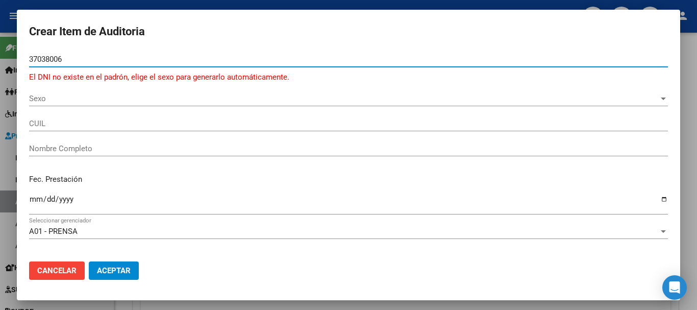
click at [50, 59] on input "37038006" at bounding box center [348, 59] width 639 height 9
type input "37036006"
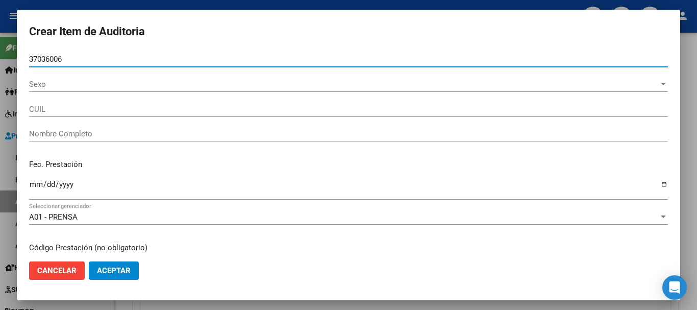
type input "27370360060"
type input "[PERSON_NAME]"
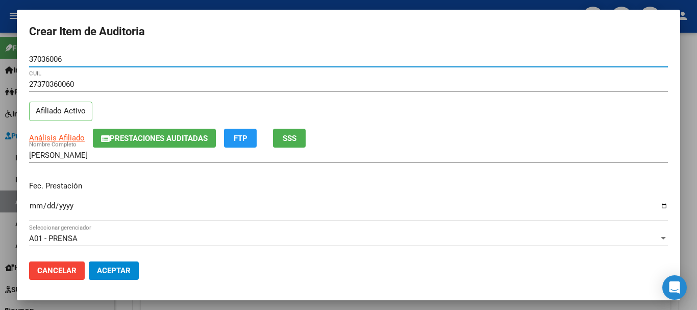
type input "37036006"
click at [656, 204] on input "Ingresar la fecha" at bounding box center [348, 209] width 639 height 16
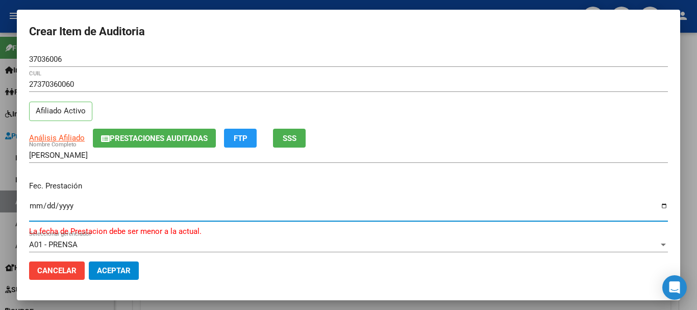
click at [657, 204] on input "[DATE]" at bounding box center [348, 209] width 639 height 16
type input "[DATE]"
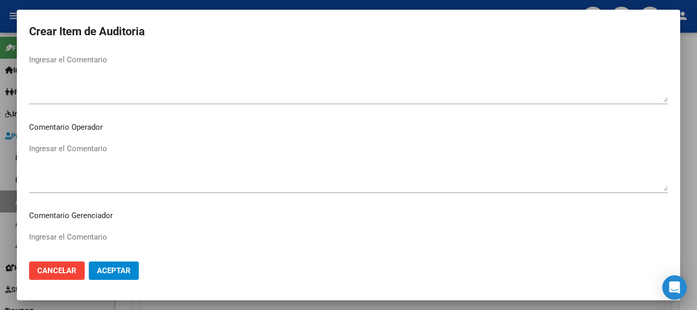
scroll to position [510, 0]
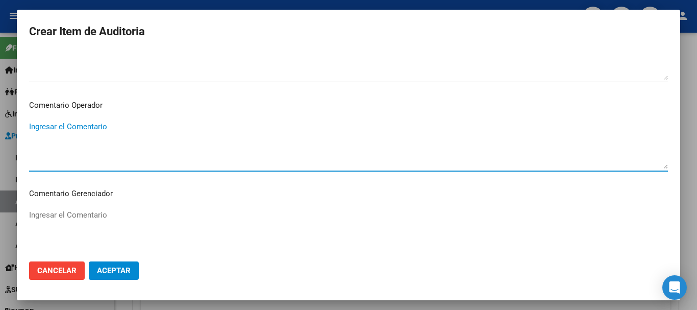
click at [31, 128] on textarea "Ingresar el Comentario" at bounding box center [348, 145] width 639 height 48
click at [274, 127] on textarea "Corresponde a la cirugía oftalmológica, según resolución de cautelar" at bounding box center [348, 145] width 639 height 48
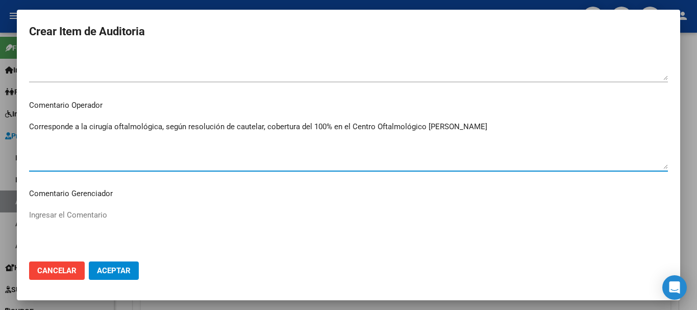
click at [466, 129] on textarea "Corresponde a la cirugía oftalmológica, según resolución de cautelar, cobertura…" at bounding box center [348, 145] width 639 height 48
click at [84, 128] on textarea "Corresponde a la cirugía oftalmológica, según resolución de cautelar, cobertura…" at bounding box center [348, 145] width 639 height 48
click at [257, 125] on textarea "Corresponde a cirugía oftalmológica, según resolución de cautelar, cobertura de…" at bounding box center [348, 145] width 639 height 48
click at [470, 129] on textarea "Corresponde a cirugía oftalmológica, según resolución de cautelar con cobertura…" at bounding box center [348, 145] width 639 height 48
click at [529, 128] on textarea "Corresponde a cirugía oftalmológica, según resolución de cautelar con cobertura…" at bounding box center [348, 145] width 639 height 48
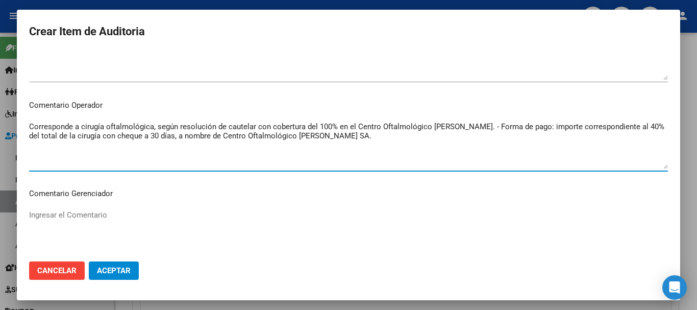
drag, startPoint x: 359, startPoint y: 143, endPoint x: 391, endPoint y: 139, distance: 31.9
click at [359, 142] on textarea "Corresponde a cirugía oftalmológica, según resolución de cautelar con cobertura…" at bounding box center [348, 145] width 639 height 48
drag, startPoint x: 447, startPoint y: 125, endPoint x: 448, endPoint y: 168, distance: 42.9
click at [482, 193] on mat-dialog-content "37036006 Nro Documento 27370360060 CUIL Afiliado Activo Análisis Afiliado Prest…" at bounding box center [348, 152] width 663 height 201
click at [530, 126] on textarea "Corresponde a cirugía oftalmológica, según resolución de cautelar con cobertura…" at bounding box center [348, 145] width 639 height 48
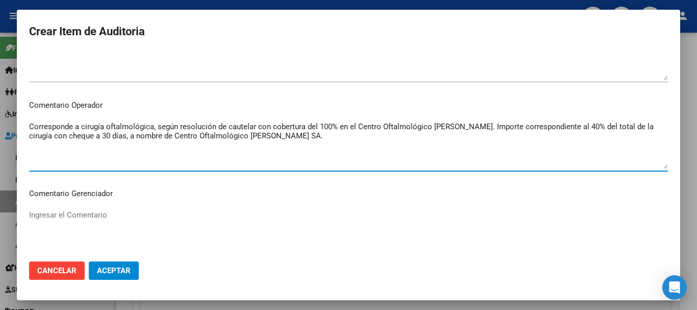
click at [654, 128] on textarea "Corresponde a cirugía oftalmológica, según resolución de cautelar con cobertura…" at bounding box center [348, 145] width 639 height 48
click at [98, 135] on textarea "Corresponde a cirugía oftalmológica, según resolución de cautelar con cobertura…" at bounding box center [348, 145] width 639 height 48
click at [144, 136] on textarea "Corresponde a cirugía oftalmológica, según resolución de cautelar con cobertura…" at bounding box center [348, 145] width 639 height 48
click at [319, 139] on textarea "Corresponde a cirugía oftalmológica, según resolución de cautelar con cobertura…" at bounding box center [348, 145] width 639 height 48
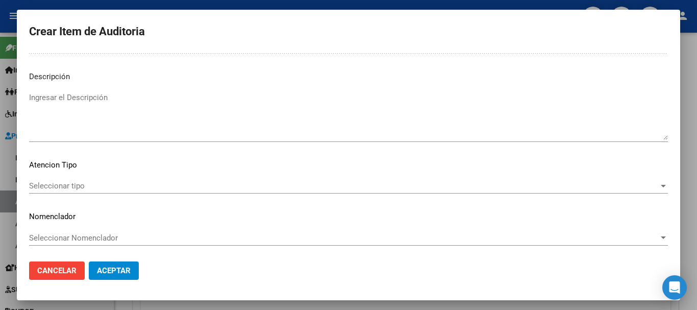
scroll to position [717, 0]
type textarea "Corresponde a cirugía oftalmológica, según resolución de cautelar con cobertura…"
click at [112, 266] on span "Aceptar" at bounding box center [114, 270] width 34 height 9
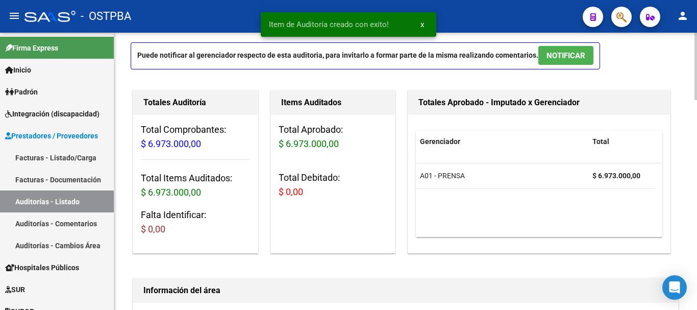
scroll to position [1, 0]
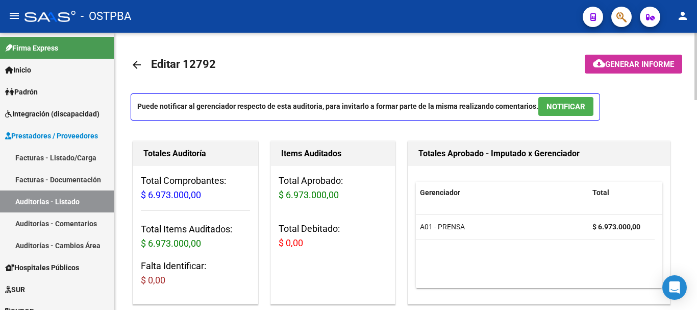
click at [626, 61] on span "Generar informe" at bounding box center [639, 64] width 69 height 9
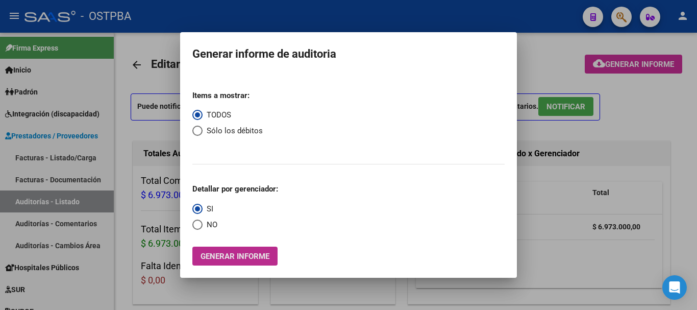
click at [223, 254] on span "Generar informe" at bounding box center [234, 255] width 69 height 9
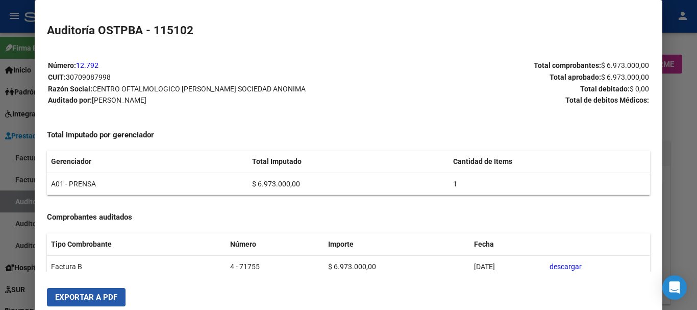
click at [73, 293] on span "Exportar a PDF" at bounding box center [86, 296] width 62 height 9
click at [680, 159] on div at bounding box center [348, 155] width 697 height 310
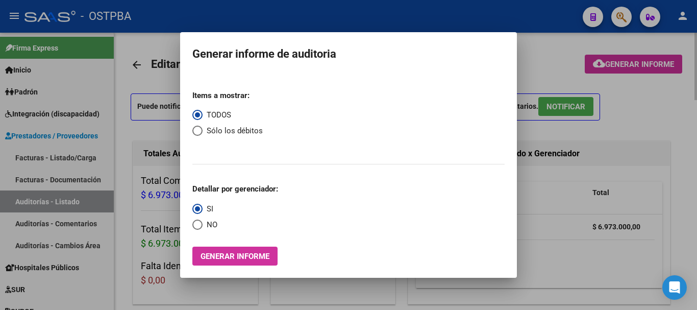
click at [633, 101] on div at bounding box center [348, 155] width 697 height 310
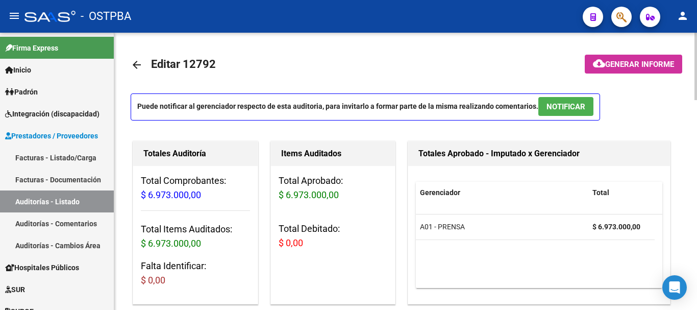
click at [635, 60] on span "Generar informe" at bounding box center [639, 64] width 69 height 9
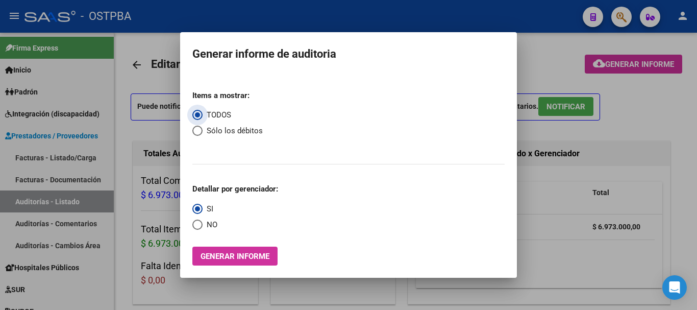
click at [246, 255] on span "Generar informe" at bounding box center [234, 255] width 69 height 9
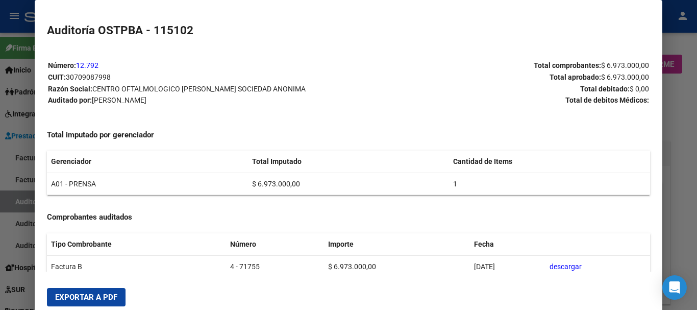
drag, startPoint x: 689, startPoint y: 122, endPoint x: 685, endPoint y: 116, distance: 6.4
click at [687, 122] on div at bounding box center [348, 155] width 697 height 310
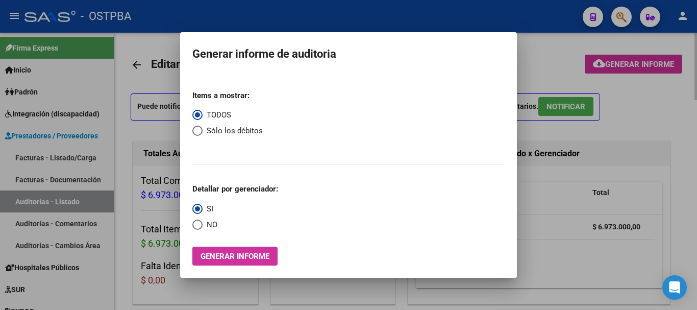
click at [667, 99] on div at bounding box center [348, 155] width 697 height 310
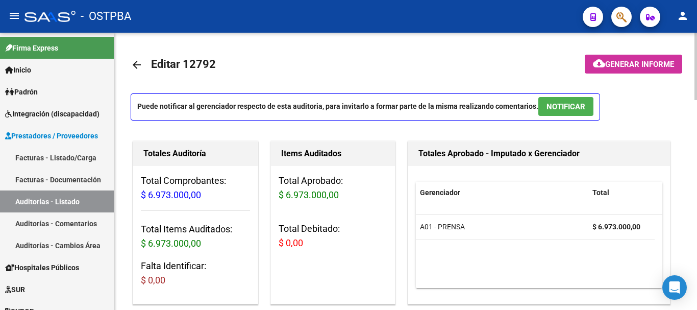
click at [627, 106] on div "Puede notificar al gerenciador respecto de esta auditoria, para invitarlo a for…" at bounding box center [406, 109] width 550 height 33
